Goal: Information Seeking & Learning: Learn about a topic

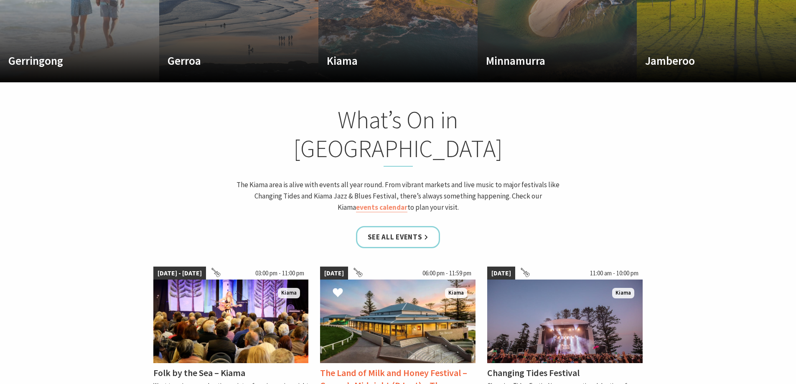
scroll to position [543, 0]
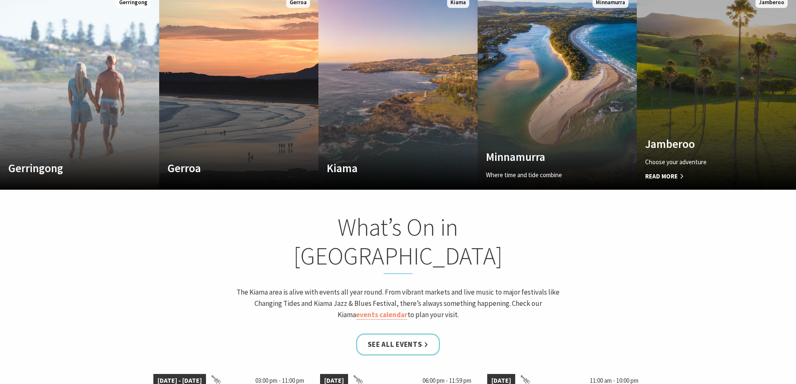
click at [674, 124] on link "Custom Image Used Jamberoo Choose your adventure Read More Jamberoo" at bounding box center [715, 89] width 159 height 200
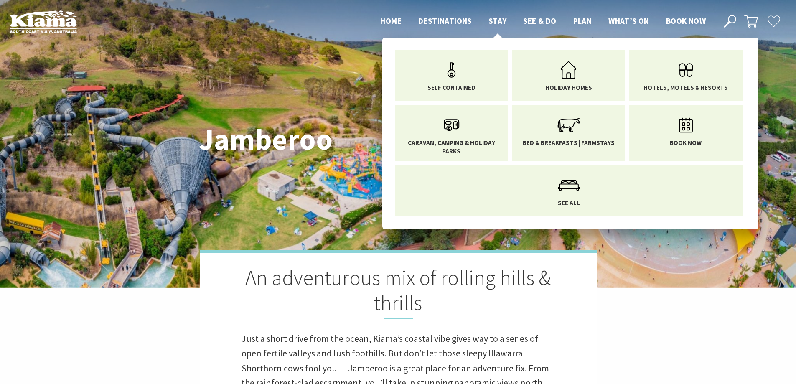
click at [504, 18] on span "Stay" at bounding box center [497, 21] width 18 height 10
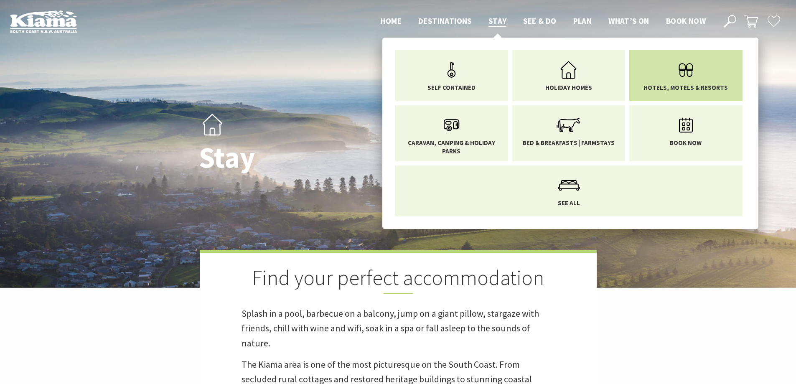
click at [675, 85] on span "Hotels, Motels & Resorts" at bounding box center [685, 88] width 84 height 8
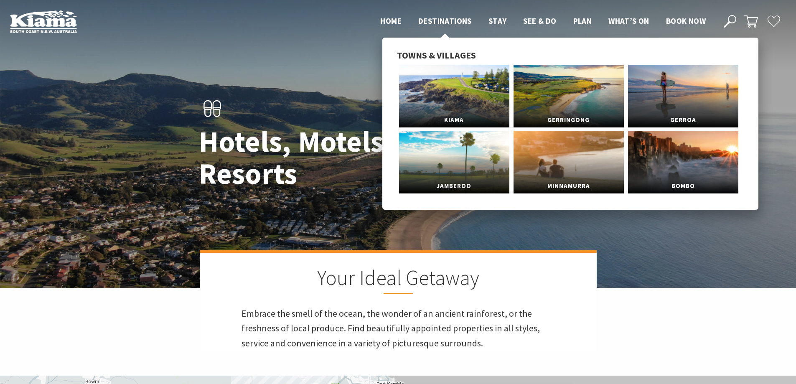
click at [439, 19] on span "Destinations" at bounding box center [444, 21] width 53 height 10
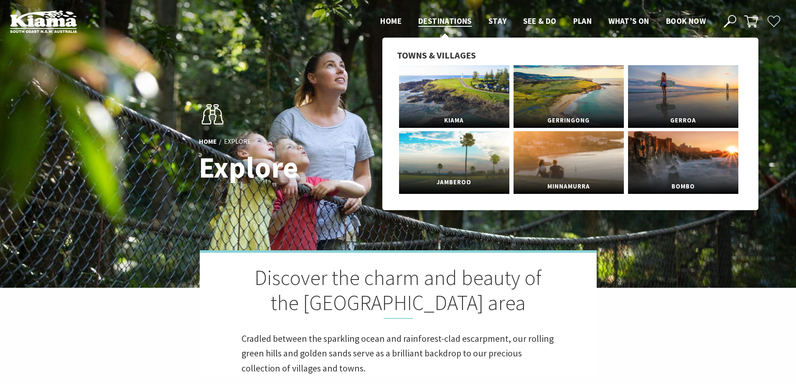
click at [436, 163] on link "Jamberoo" at bounding box center [454, 162] width 110 height 63
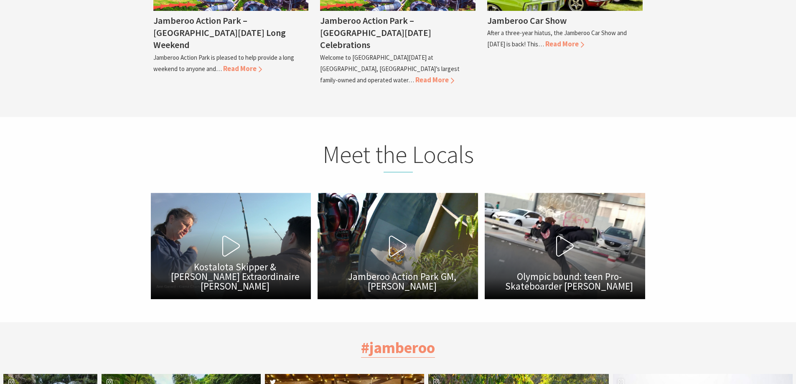
scroll to position [2005, 0]
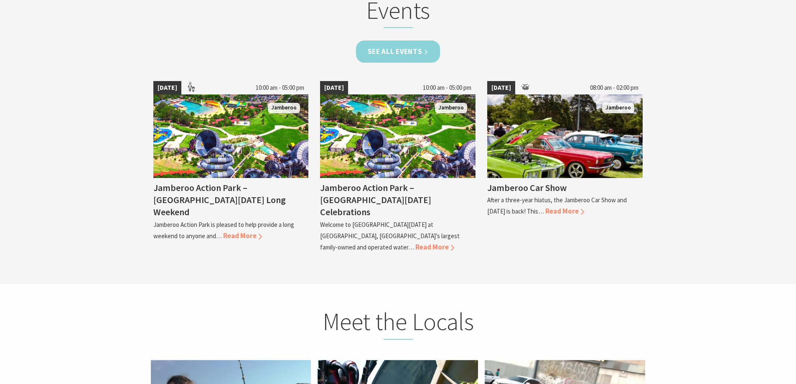
click at [410, 57] on link "See all Events" at bounding box center [398, 52] width 84 height 22
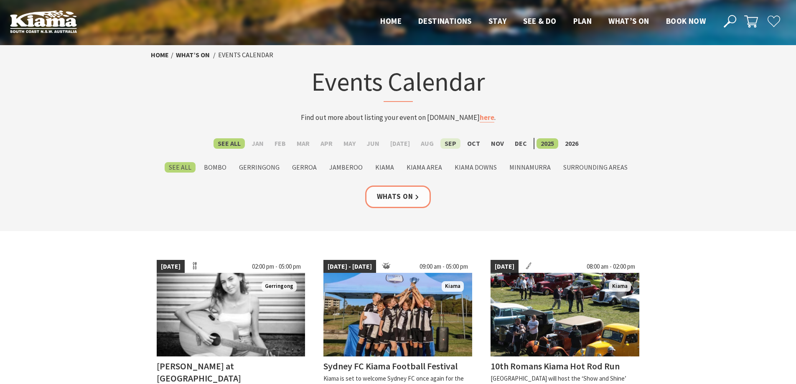
click at [447, 139] on label "Sep" at bounding box center [450, 143] width 20 height 10
click at [0, 0] on input "Sep" at bounding box center [0, 0] width 0 height 0
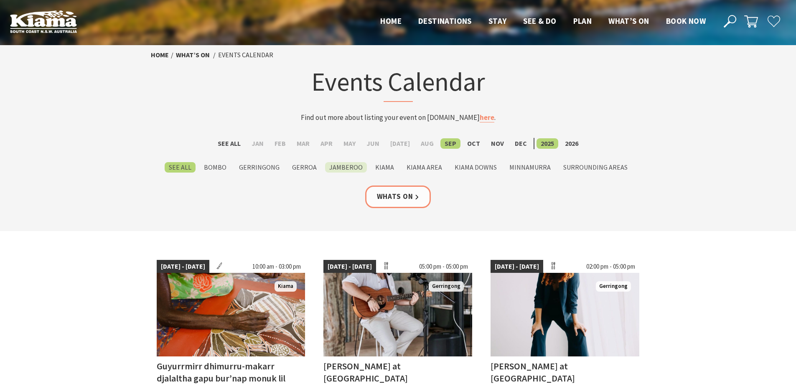
click at [350, 163] on label "Jamberoo" at bounding box center [346, 167] width 42 height 10
click at [0, 0] on input "Jamberoo" at bounding box center [0, 0] width 0 height 0
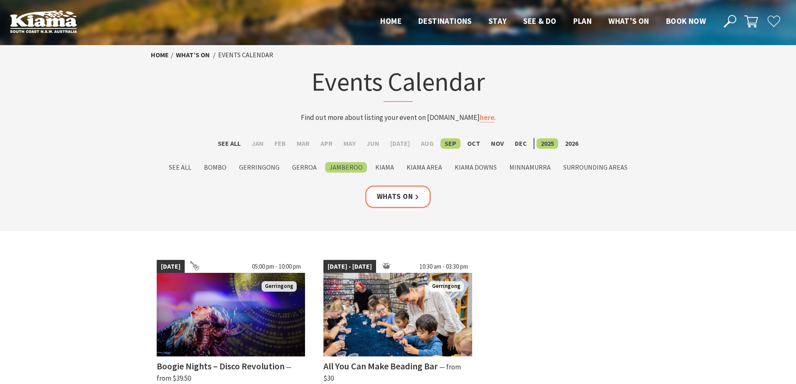
click at [66, 24] on img at bounding box center [43, 21] width 67 height 23
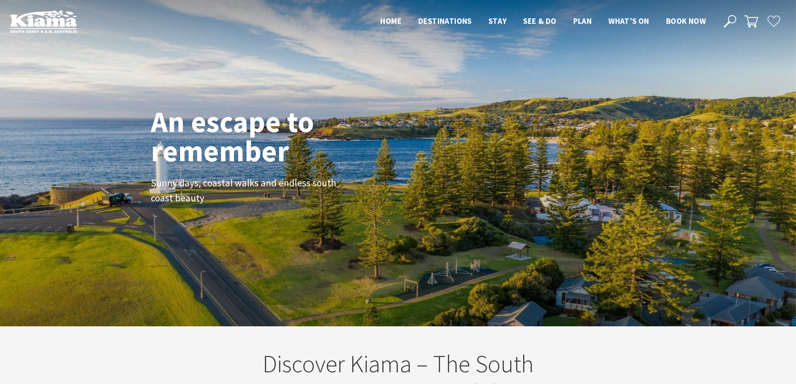
scroll to position [147, 802]
